Goal: Information Seeking & Learning: Find contact information

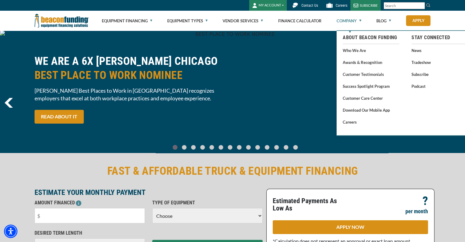
click at [351, 21] on link "Company" at bounding box center [348, 21] width 25 height 20
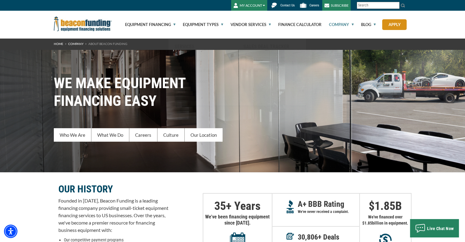
click at [289, 6] on span "Contact Us" at bounding box center [287, 5] width 14 height 4
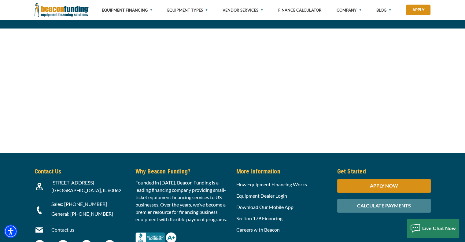
scroll to position [690, 0]
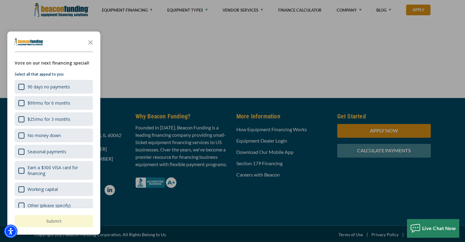
click at [208, 186] on div at bounding box center [232, 121] width 465 height 242
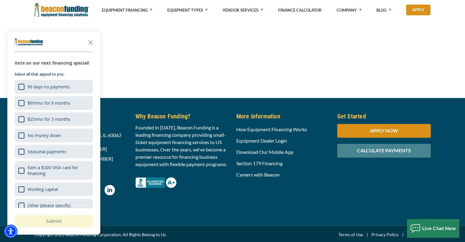
click at [207, 184] on div "Founded in [DATE], Beacon Funding is a leading financing company providing smal…" at bounding box center [182, 156] width 101 height 64
click at [122, 112] on h5 "Contact Us" at bounding box center [81, 116] width 93 height 9
click at [92, 42] on icon "Close the survey" at bounding box center [90, 42] width 12 height 12
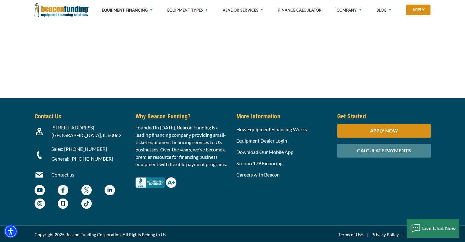
drag, startPoint x: 110, startPoint y: 132, endPoint x: 49, endPoint y: 124, distance: 61.2
click at [49, 124] on div "3400 Dundee Rd, Suite 180 Northbrook, IL 60062" at bounding box center [90, 131] width 84 height 15
copy span "3400 Dundee Rd, Suite 180 Northbrook, IL 60062"
drag, startPoint x: 104, startPoint y: 146, endPoint x: 89, endPoint y: 149, distance: 15.0
click at [76, 146] on p "Sales: [PHONE_NUMBER]" at bounding box center [89, 148] width 77 height 7
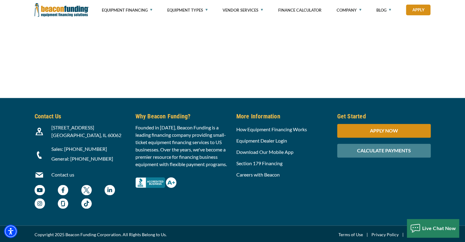
click at [115, 158] on p "General: [PHONE_NUMBER]" at bounding box center [89, 158] width 77 height 7
drag, startPoint x: 112, startPoint y: 156, endPoint x: 70, endPoint y: 156, distance: 41.9
click at [70, 156] on p "General: [PHONE_NUMBER]" at bounding box center [89, 158] width 77 height 7
click at [32, 137] on div at bounding box center [39, 131] width 17 height 15
drag, startPoint x: 110, startPoint y: 157, endPoint x: 71, endPoint y: 159, distance: 39.5
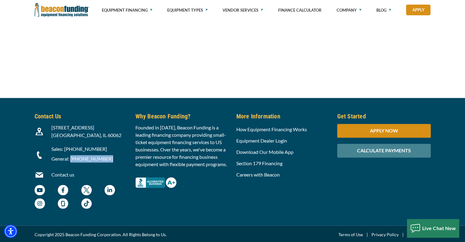
click at [71, 159] on p "General: [PHONE_NUMBER]" at bounding box center [89, 158] width 77 height 7
copy p "(800) 866-6396"
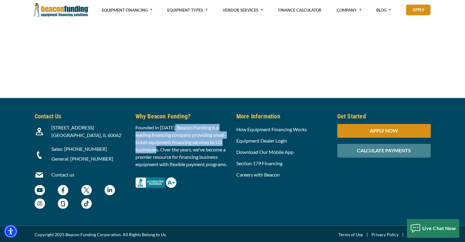
drag, startPoint x: 174, startPoint y: 126, endPoint x: 154, endPoint y: 146, distance: 28.5
click at [159, 151] on p "Founded in [DATE], Beacon Funding is a leading financing company providing smal…" at bounding box center [181, 146] width 93 height 44
copy p "Beacon Funding is a leading financing company providing small-ticket equipment …"
